Goal: Task Accomplishment & Management: Manage account settings

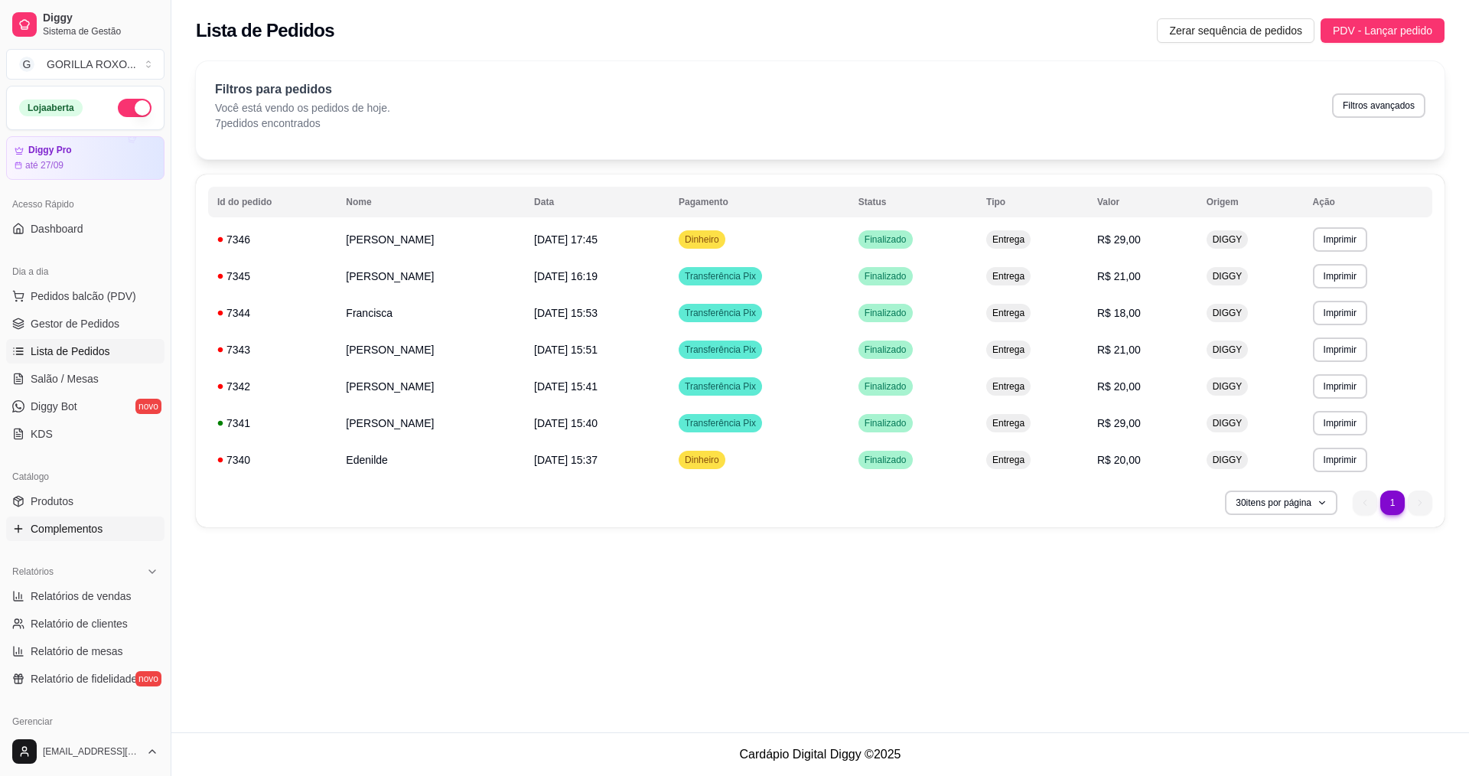
click at [81, 518] on link "Complementos" at bounding box center [85, 528] width 158 height 24
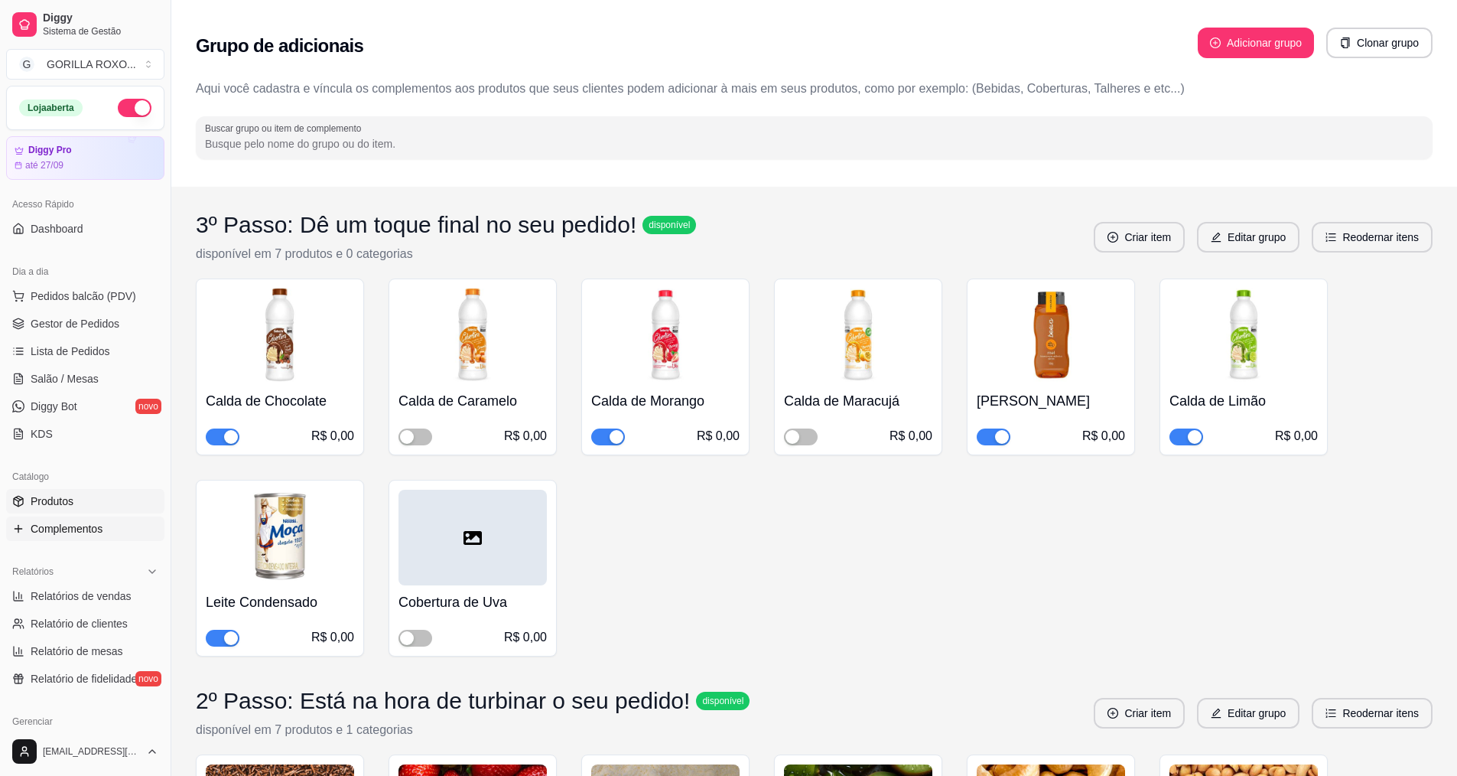
click at [102, 505] on link "Produtos" at bounding box center [85, 501] width 158 height 24
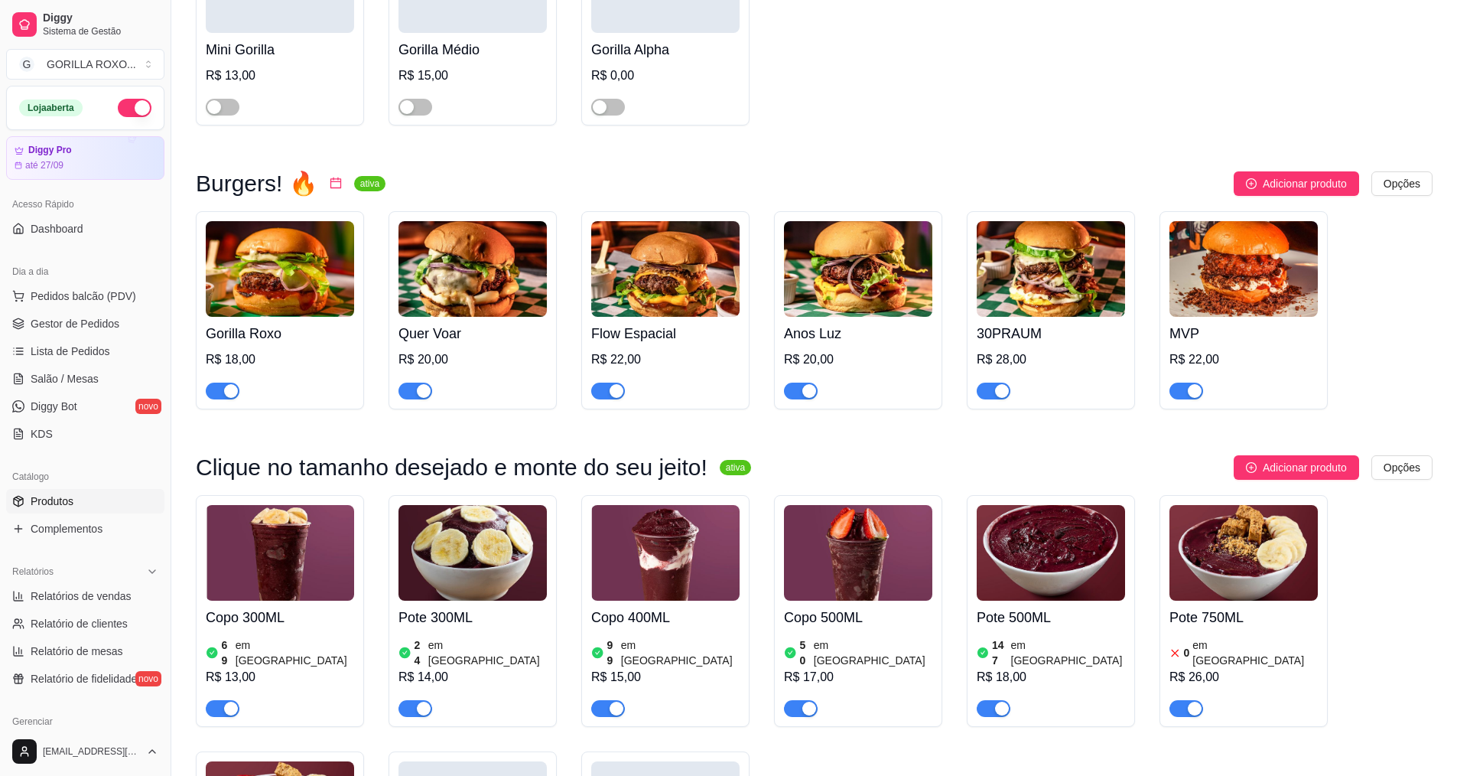
scroll to position [418, 0]
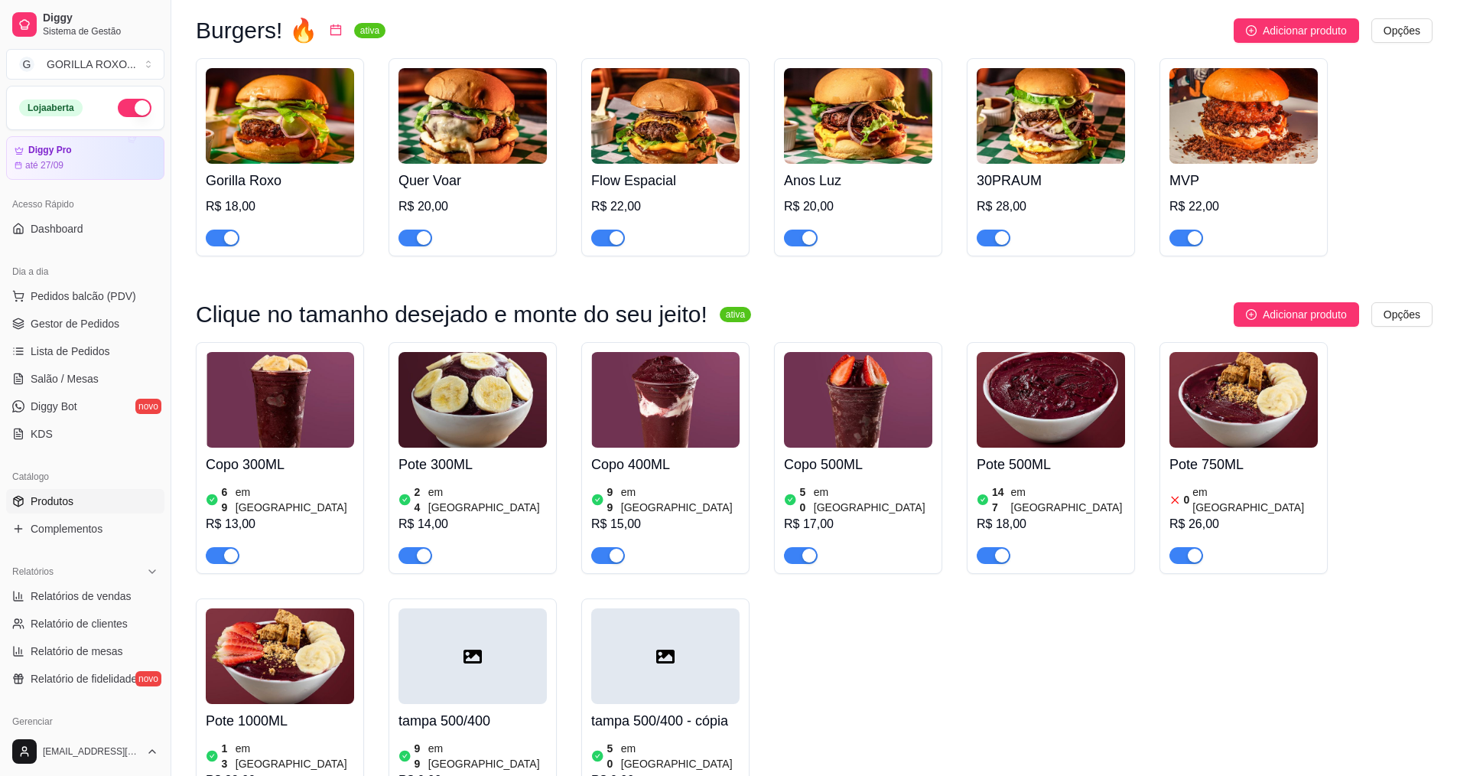
click at [1175, 547] on span "button" at bounding box center [1187, 555] width 34 height 17
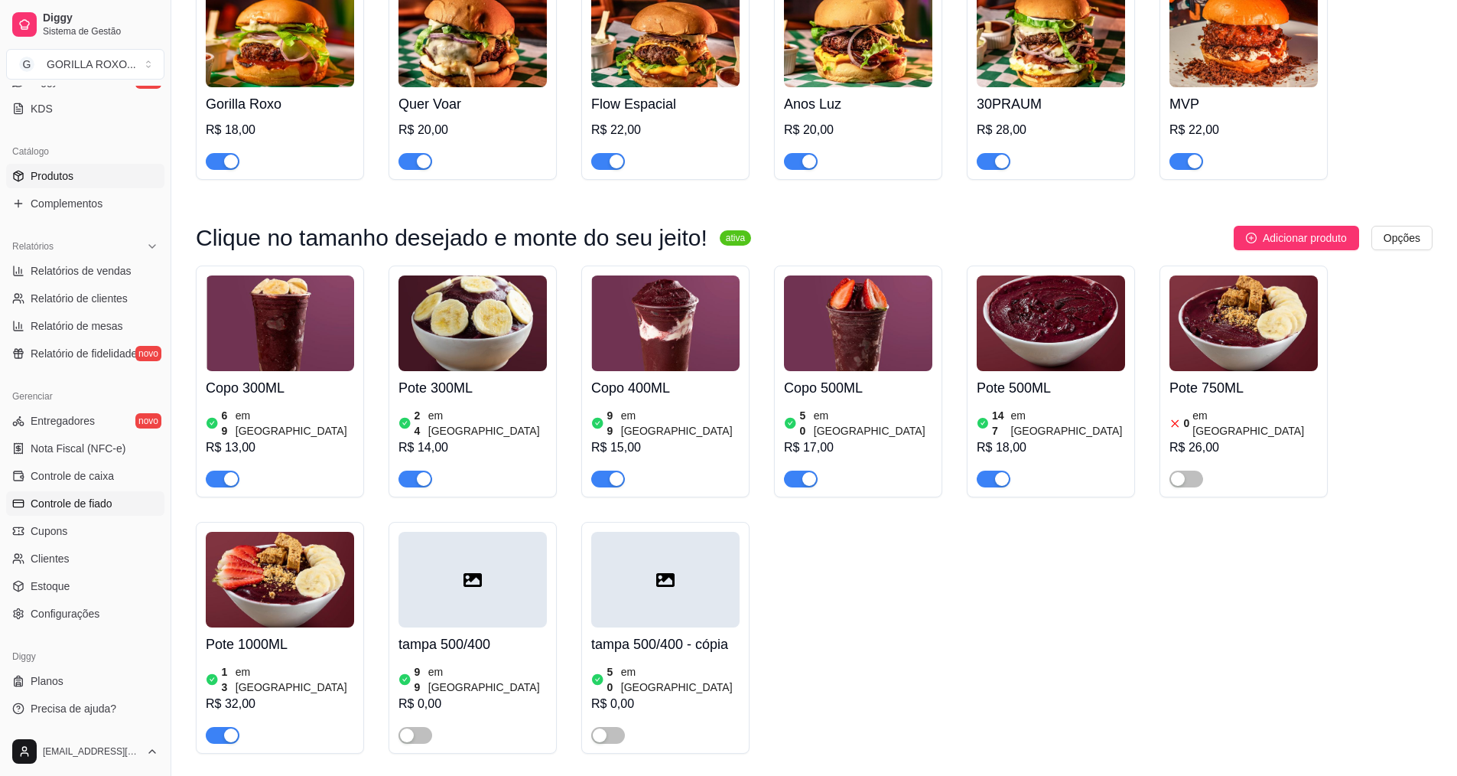
scroll to position [801, 0]
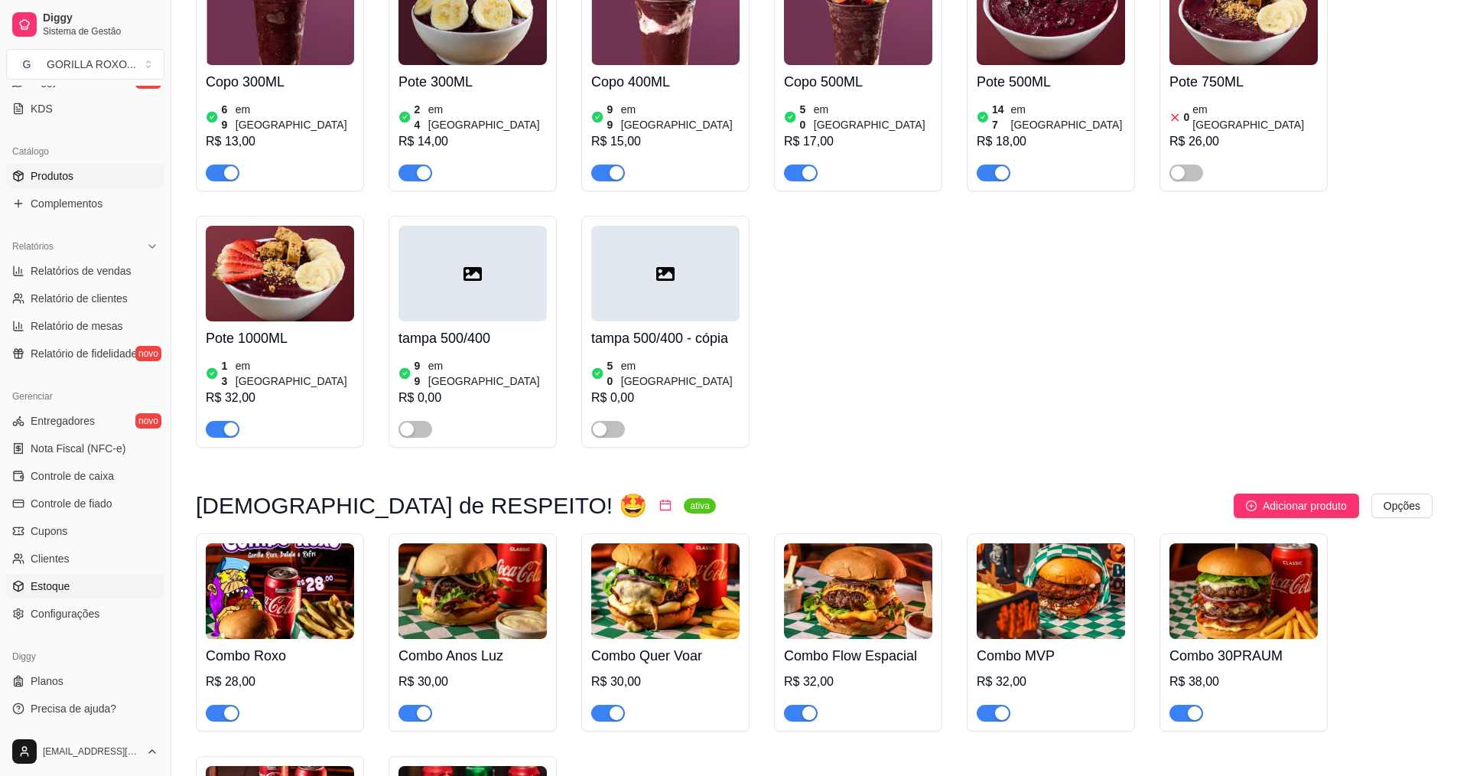
click at [70, 594] on link "Estoque" at bounding box center [85, 586] width 158 height 24
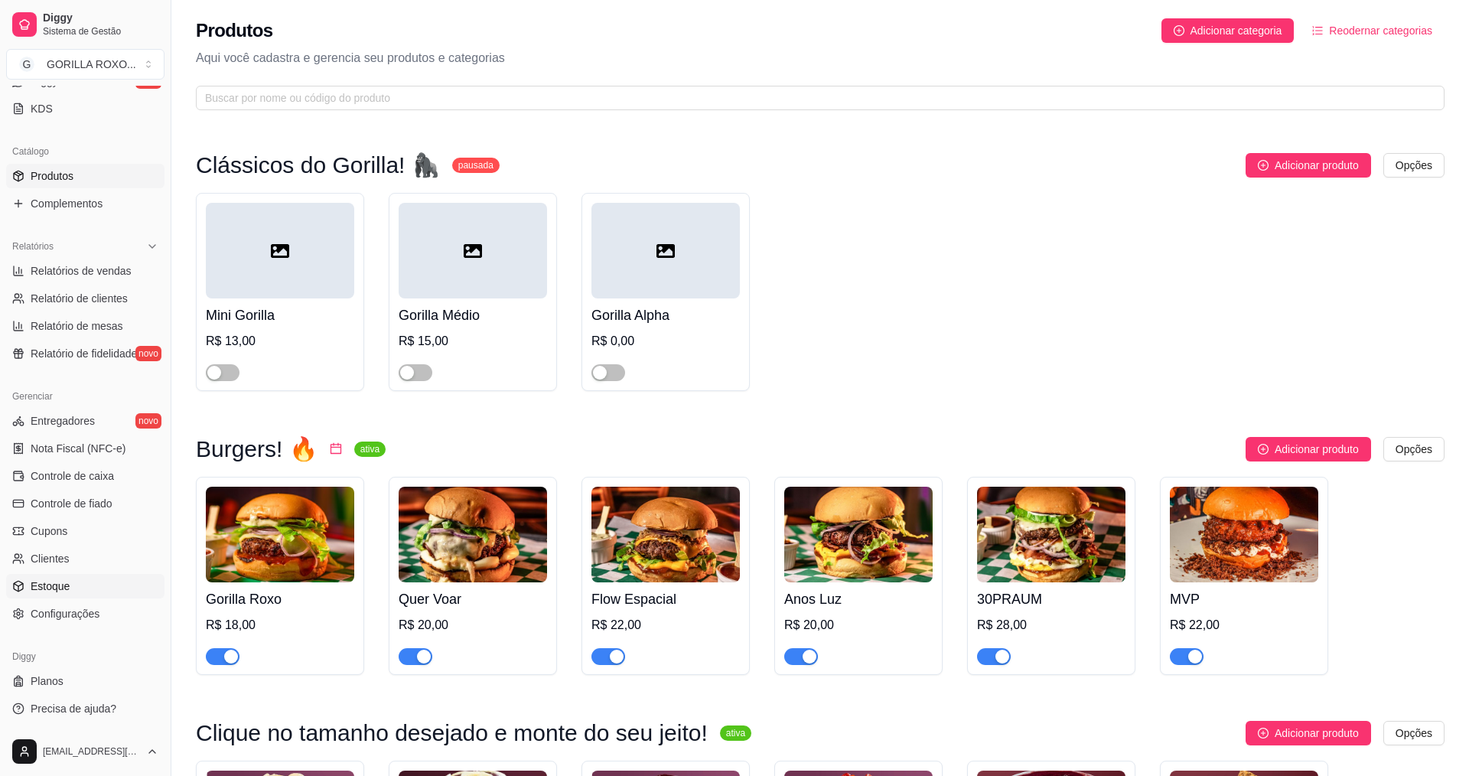
select select "QUANTITY_ORDER"
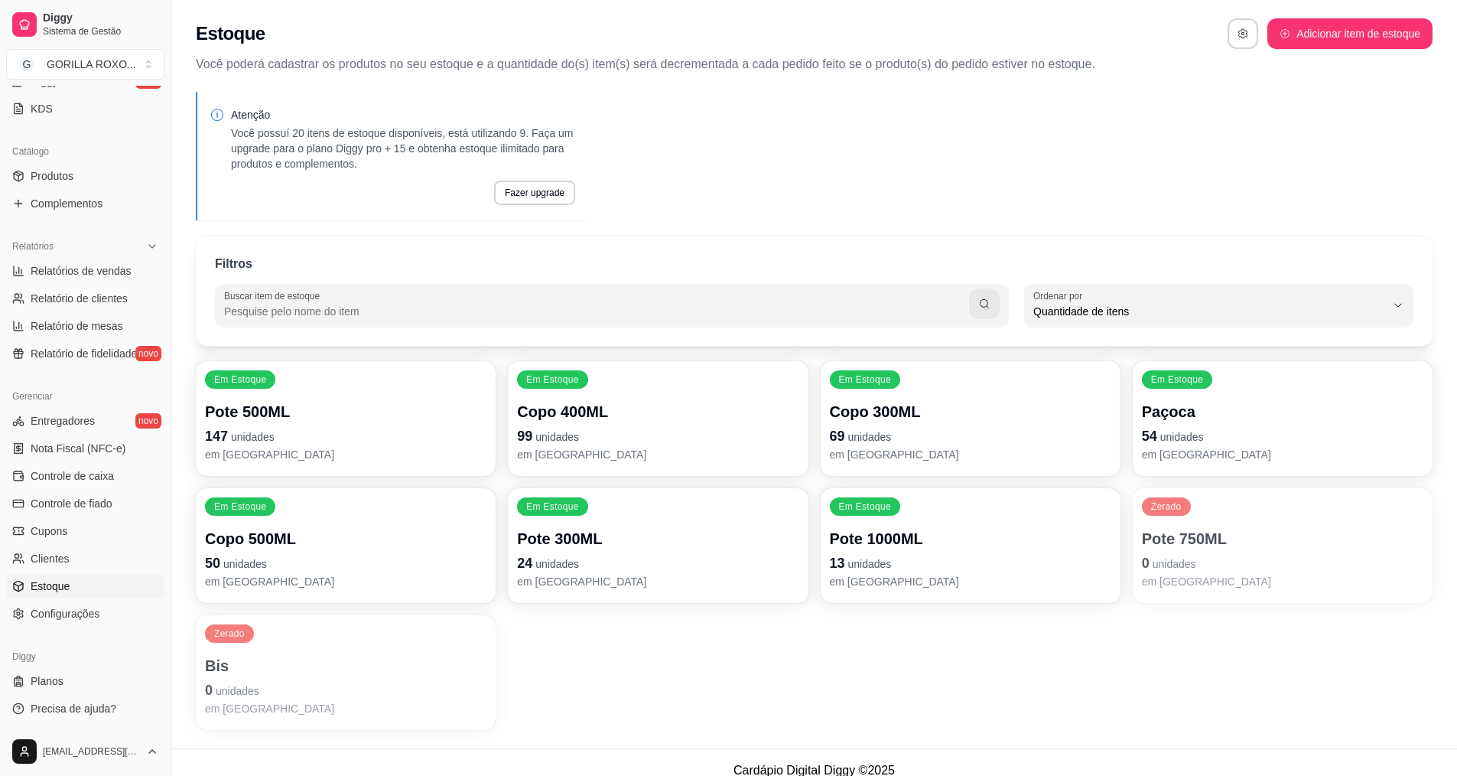
scroll to position [16, 0]
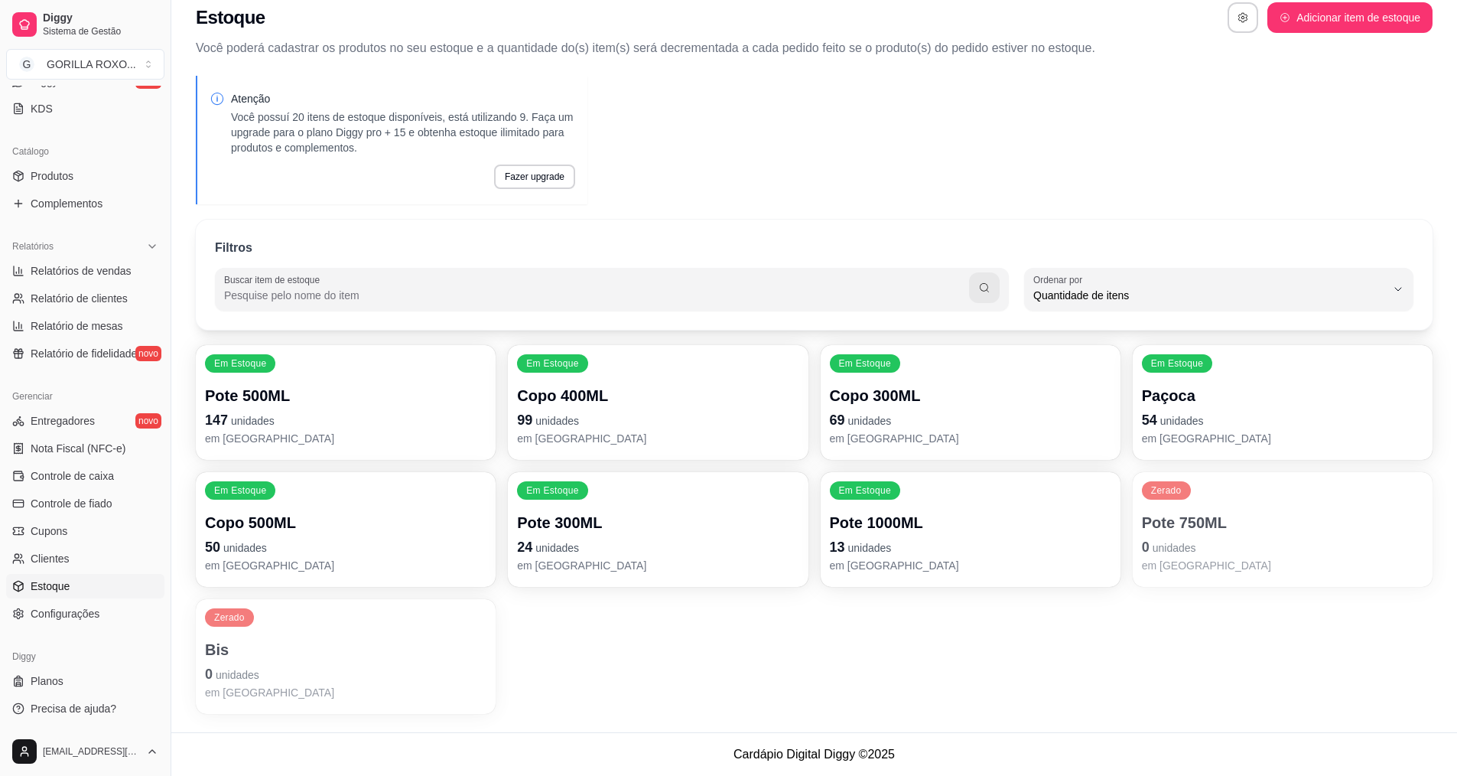
click at [962, 539] on p "13 unidades" at bounding box center [970, 546] width 281 height 21
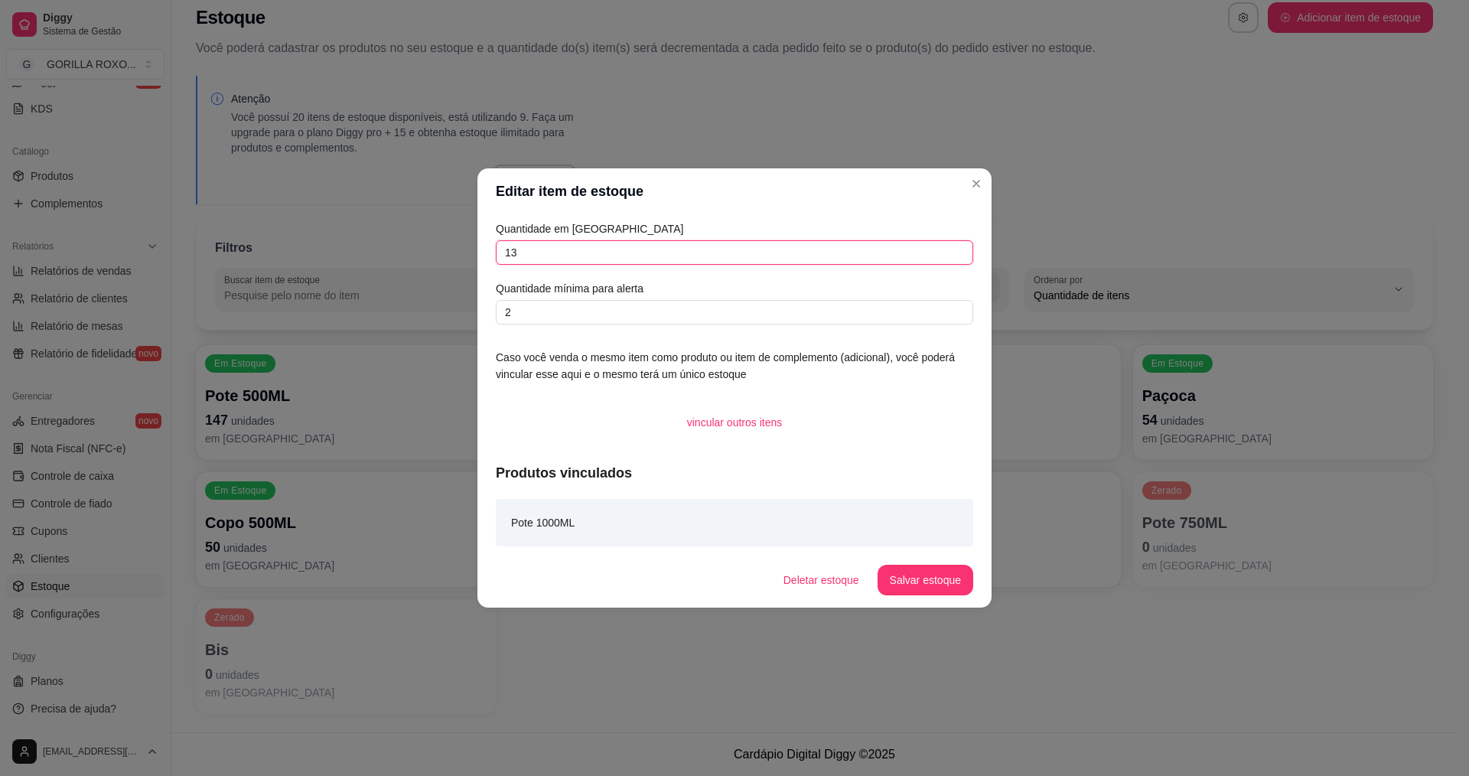
click at [529, 259] on input "13" at bounding box center [734, 252] width 477 height 24
type input "11"
click at [955, 591] on button "Salvar estoque" at bounding box center [925, 580] width 96 height 31
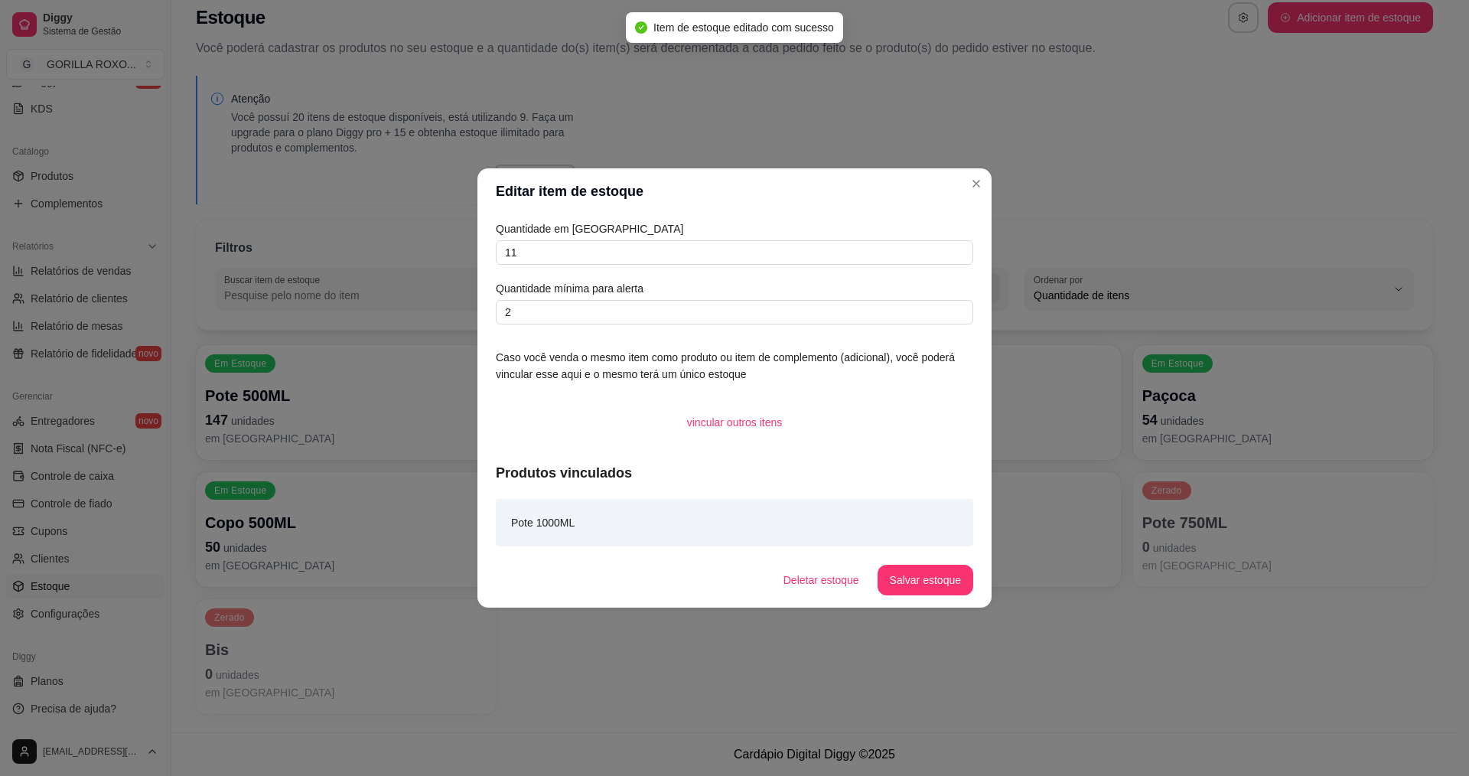
click at [960, 187] on header "Editar item de estoque" at bounding box center [734, 191] width 514 height 46
